Goal: Task Accomplishment & Management: Use online tool/utility

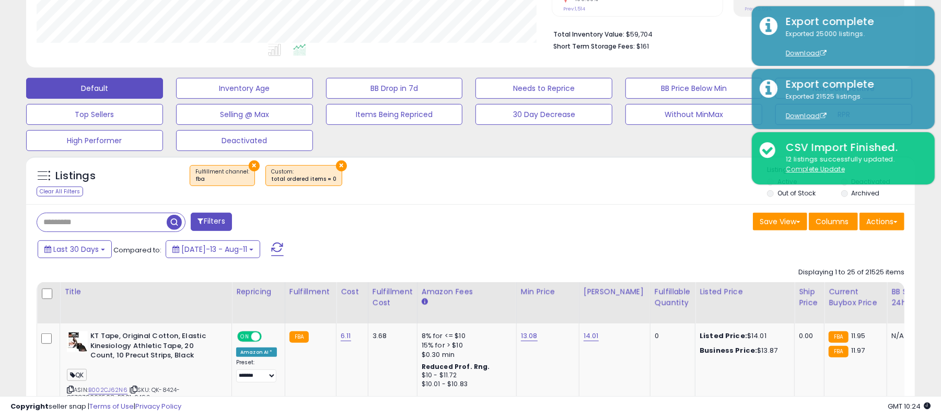
scroll to position [214, 515]
click at [678, 201] on div "Listings Clear All Filters × Fulfillment channel : fba × total ordered items = 0" at bounding box center [470, 183] width 889 height 36
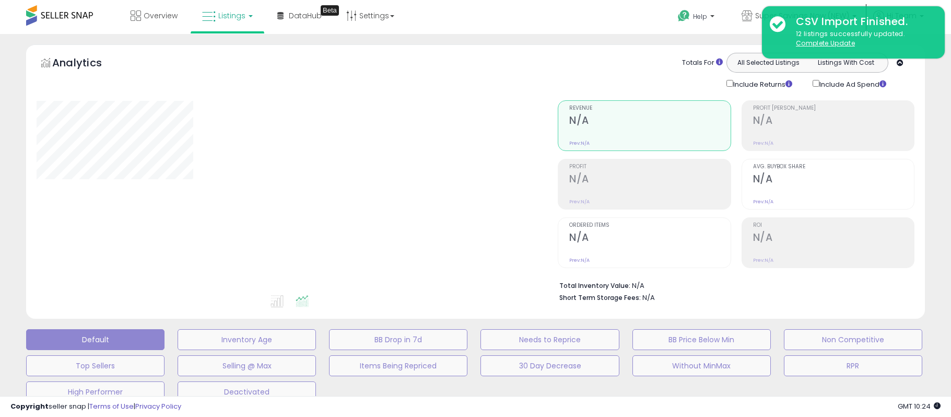
scroll to position [251, 0]
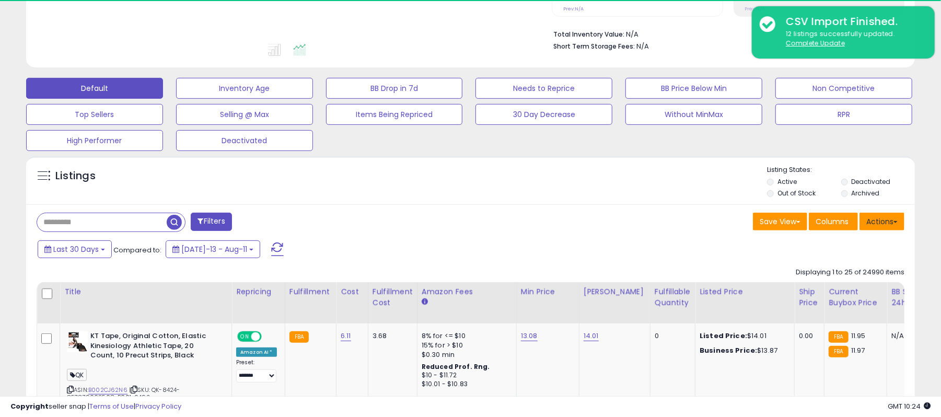
click at [898, 221] on button "Actions" at bounding box center [881, 222] width 45 height 18
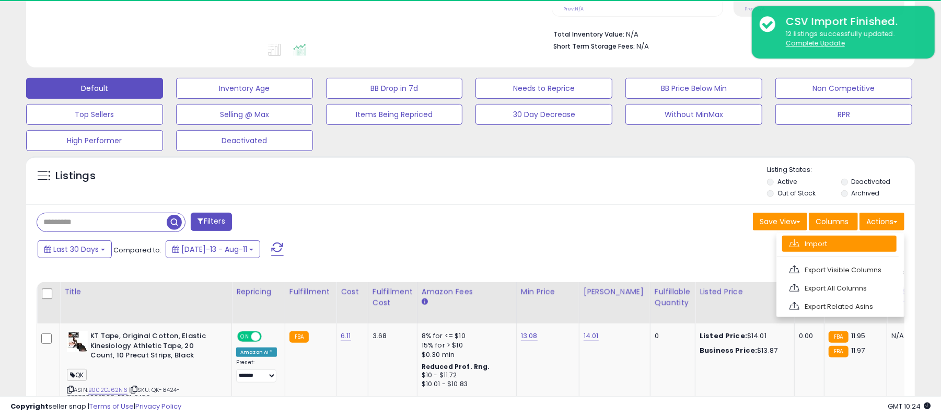
click at [845, 245] on link "Import" at bounding box center [839, 244] width 114 height 16
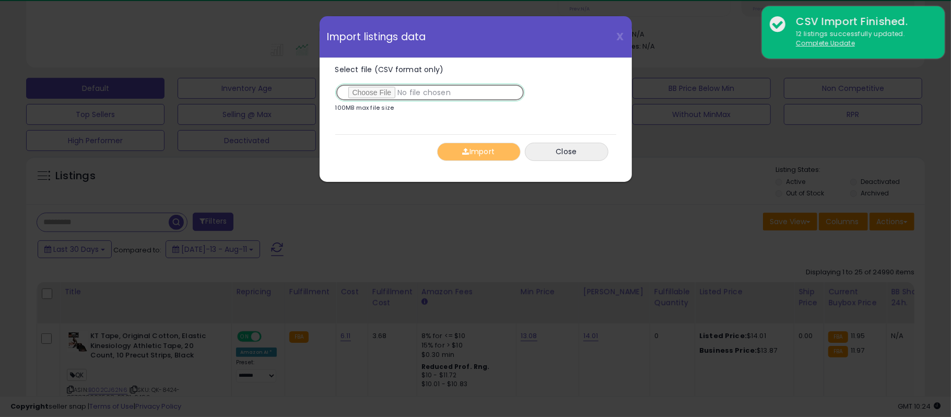
click at [362, 92] on input "Select file (CSV format only)" at bounding box center [430, 93] width 190 height 18
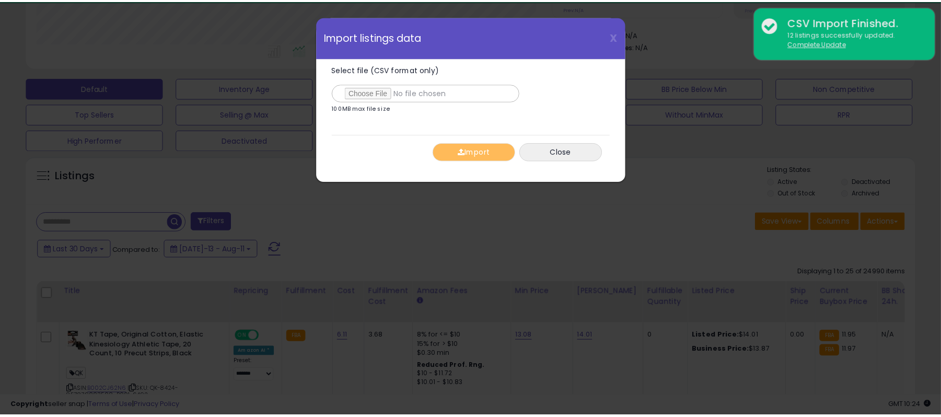
scroll to position [214, 521]
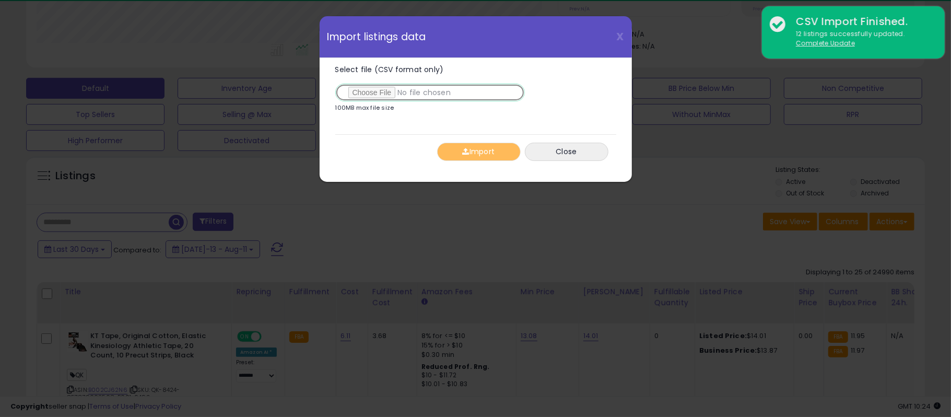
type input "**********"
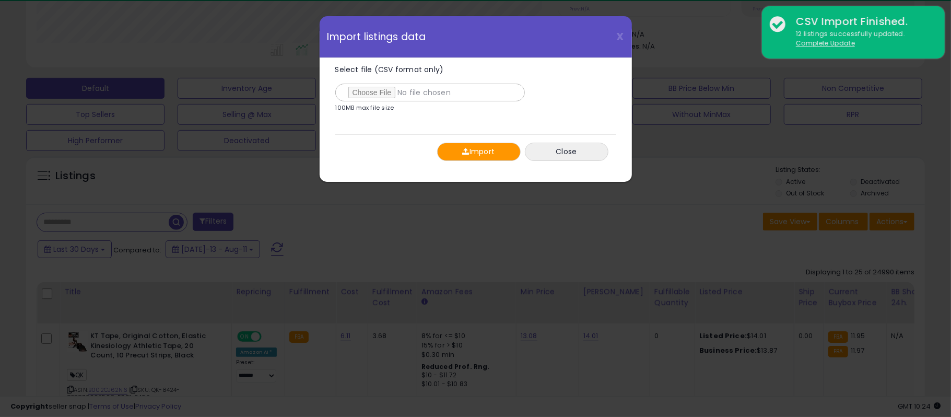
click at [473, 160] on button "Import" at bounding box center [479, 152] width 84 height 18
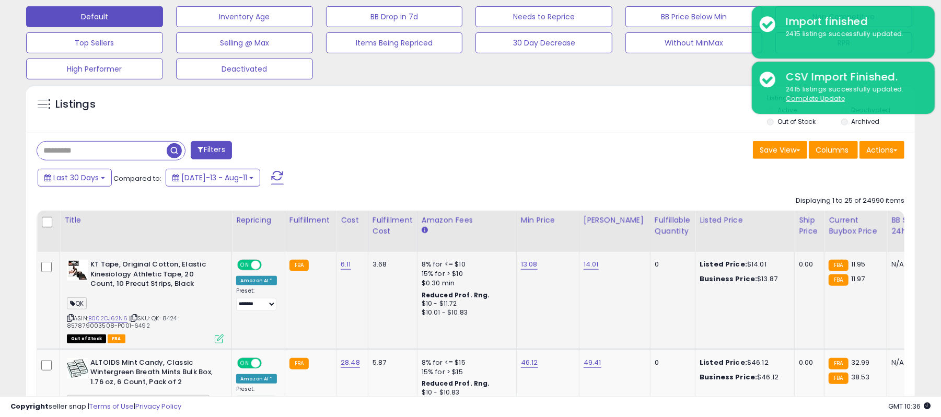
scroll to position [391, 0]
